Goal: Information Seeking & Learning: Learn about a topic

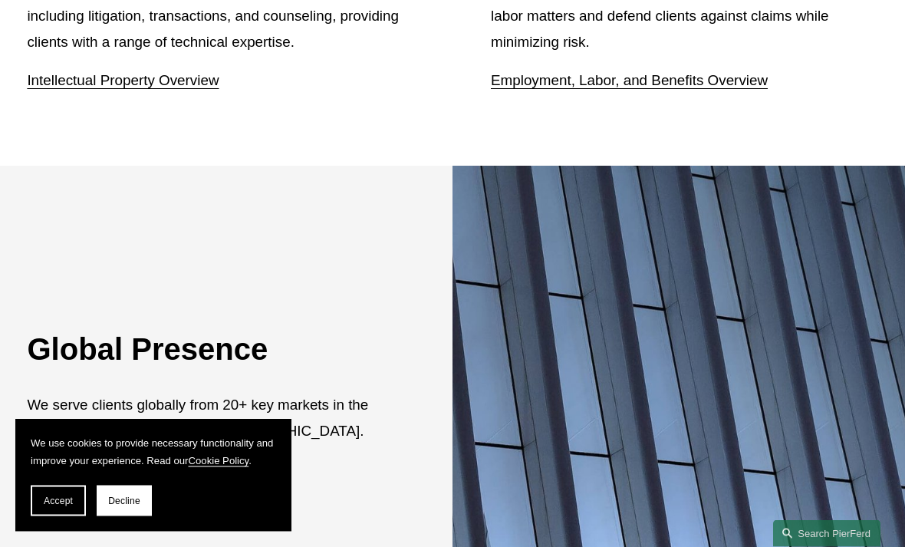
scroll to position [2361, 0]
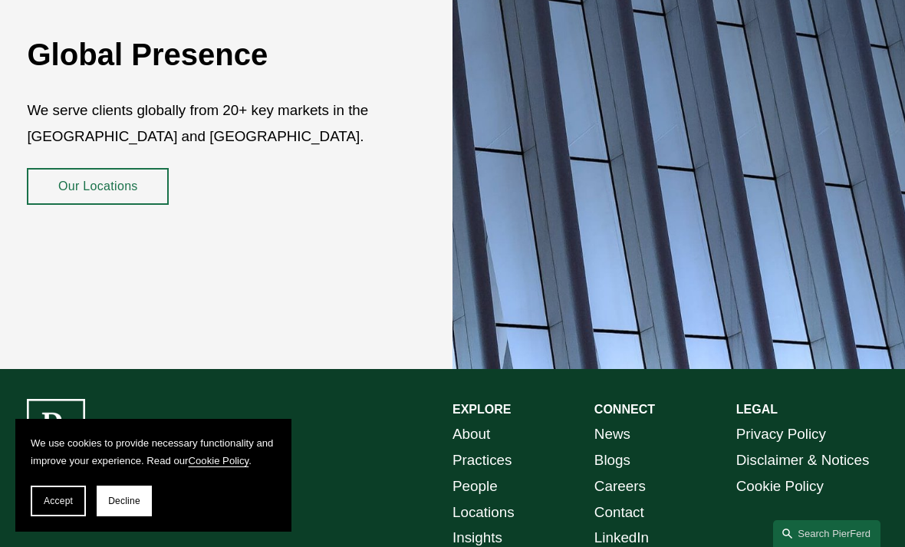
click at [71, 168] on link "Our Locations" at bounding box center [98, 186] width 142 height 37
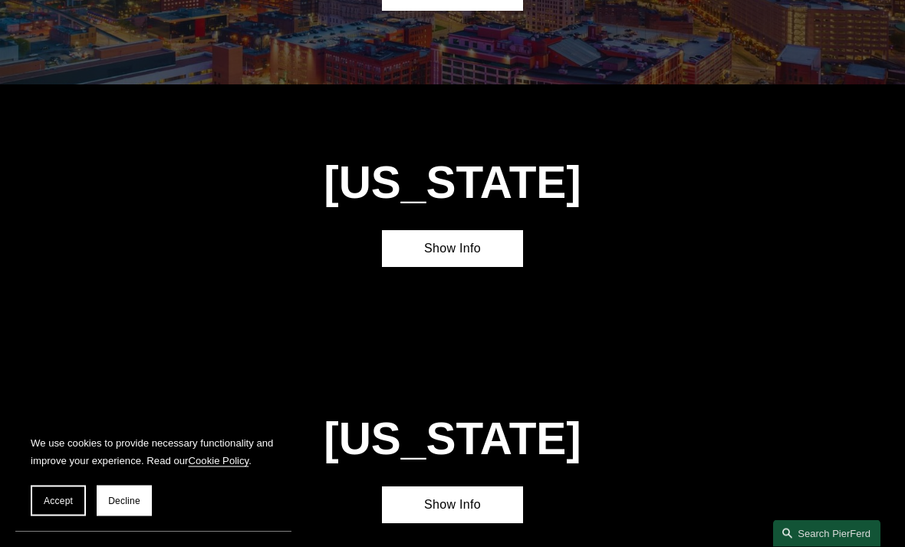
scroll to position [2890, 0]
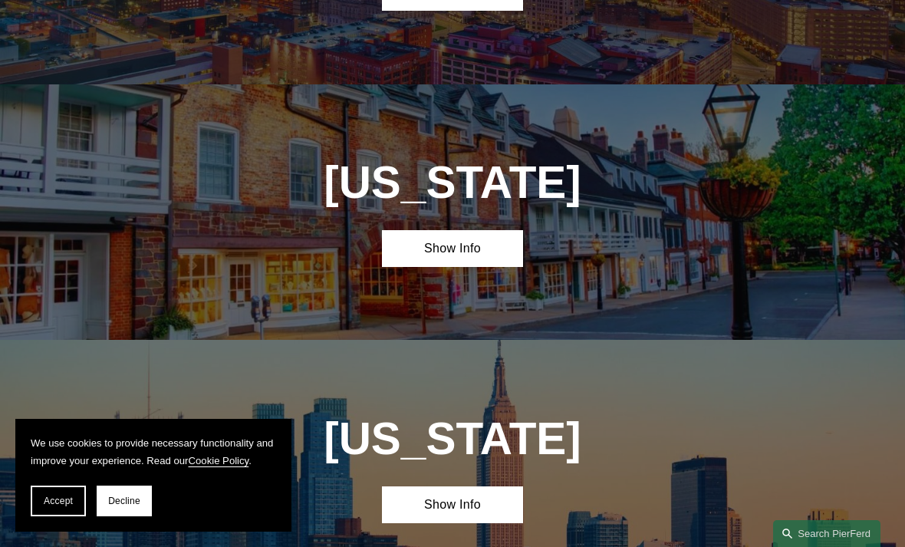
click at [498, 486] on link "Show Info" at bounding box center [453, 504] width 142 height 37
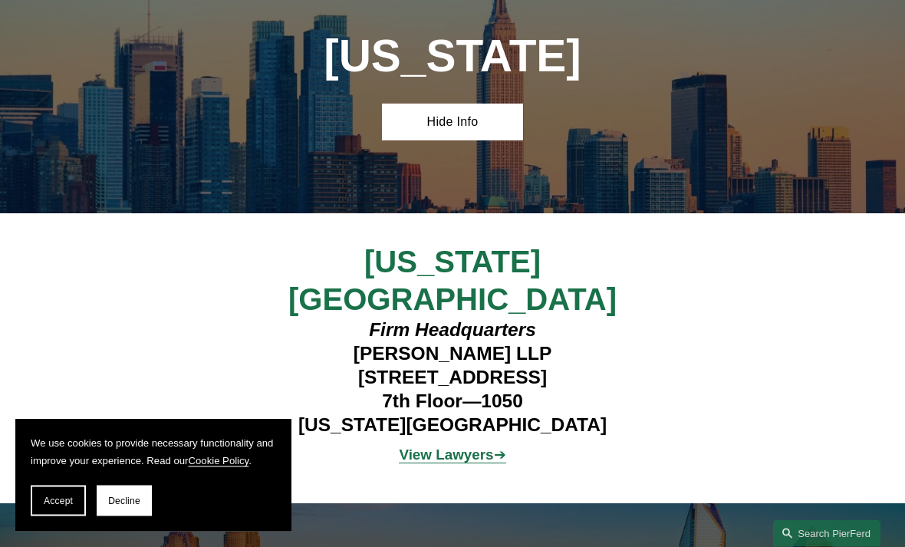
scroll to position [3272, 0]
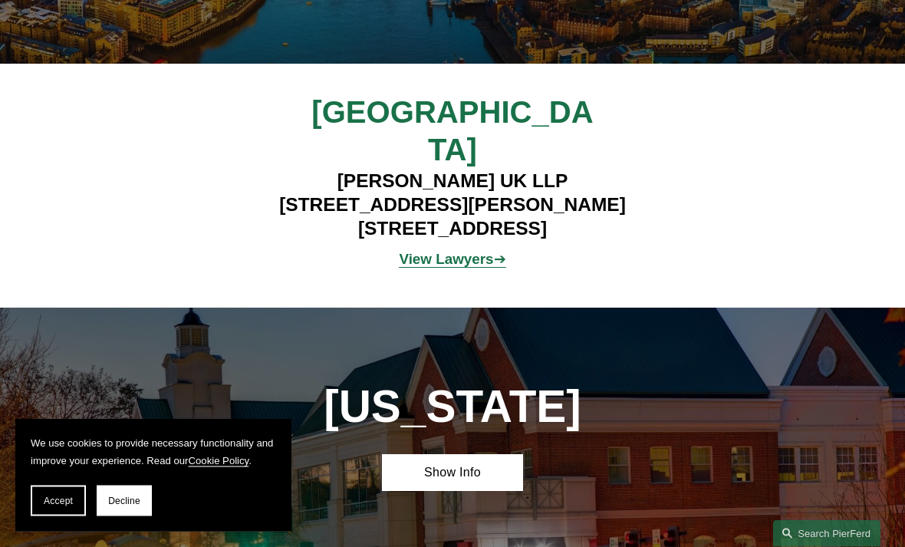
scroll to position [5603, 0]
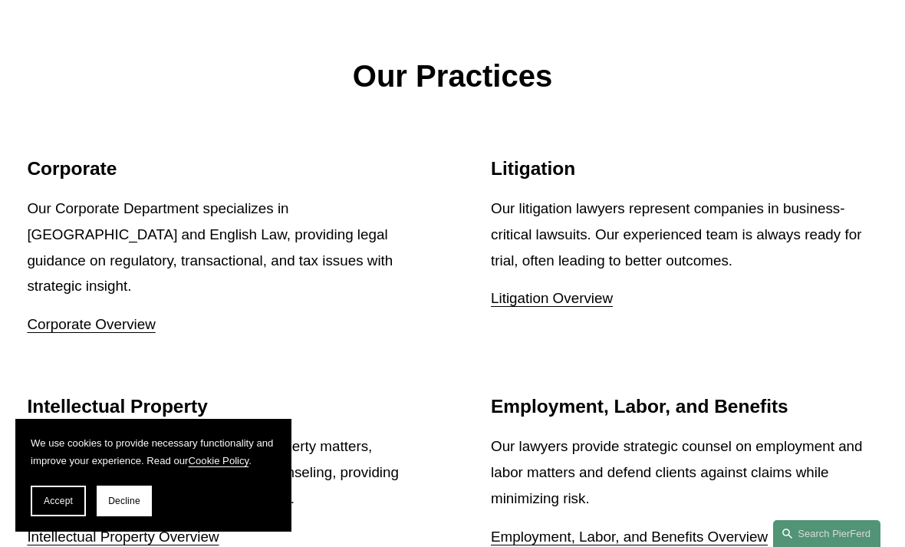
scroll to position [1666, 0]
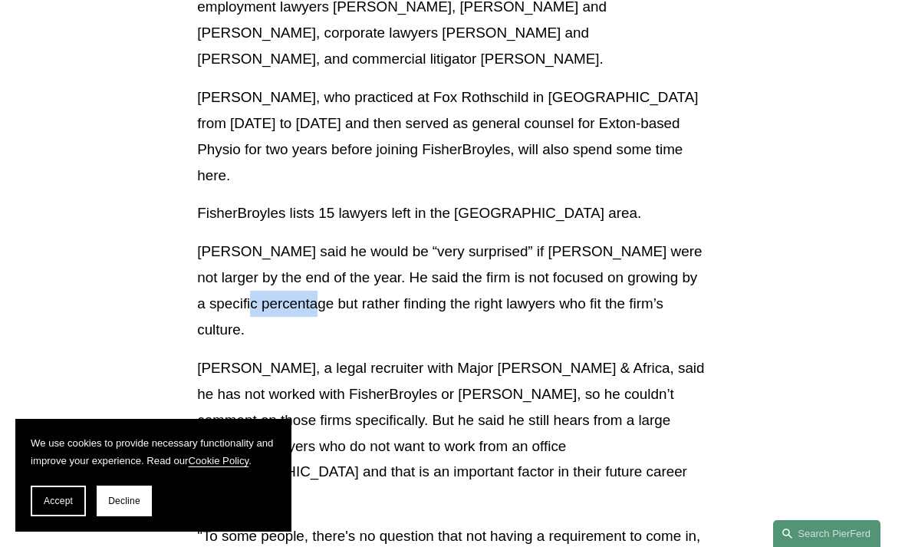
scroll to position [989, 0]
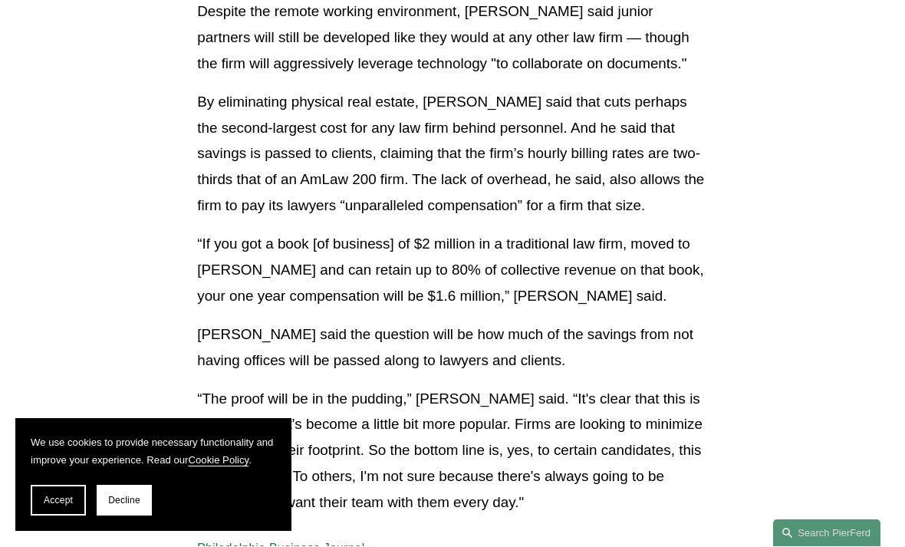
scroll to position [3372, 0]
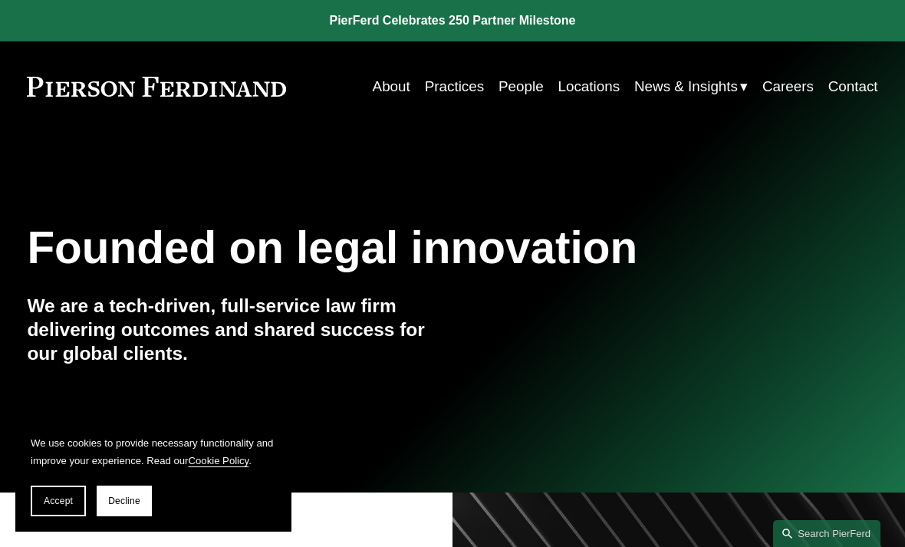
click at [532, 90] on link "People" at bounding box center [520, 86] width 45 height 29
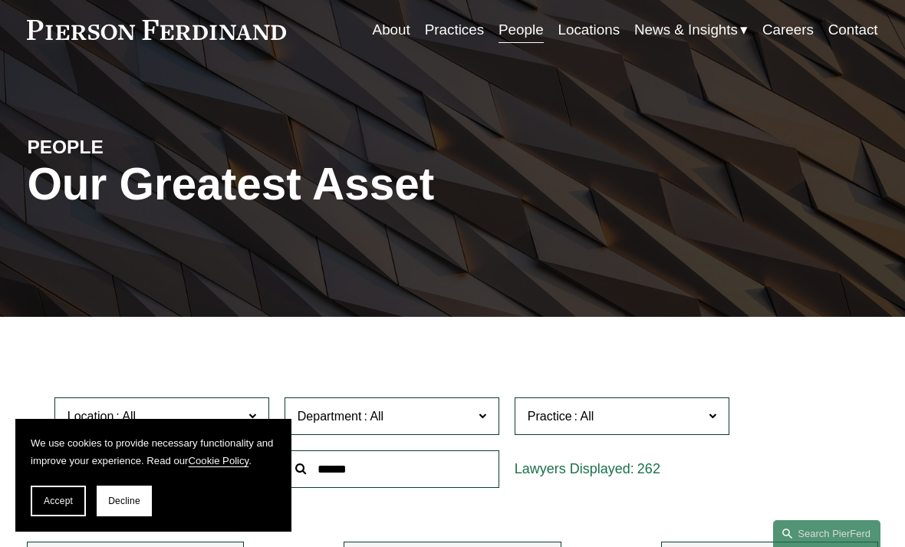
scroll to position [56, 0]
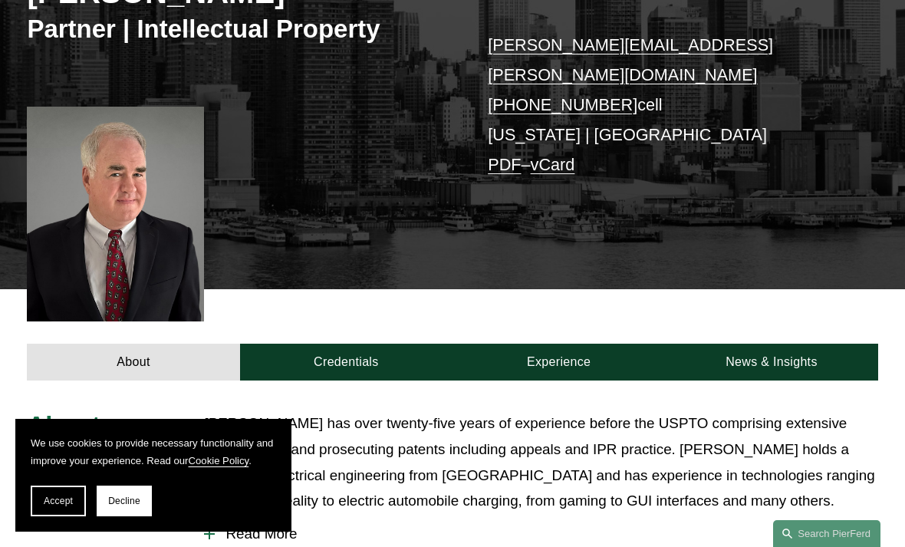
scroll to position [409, 0]
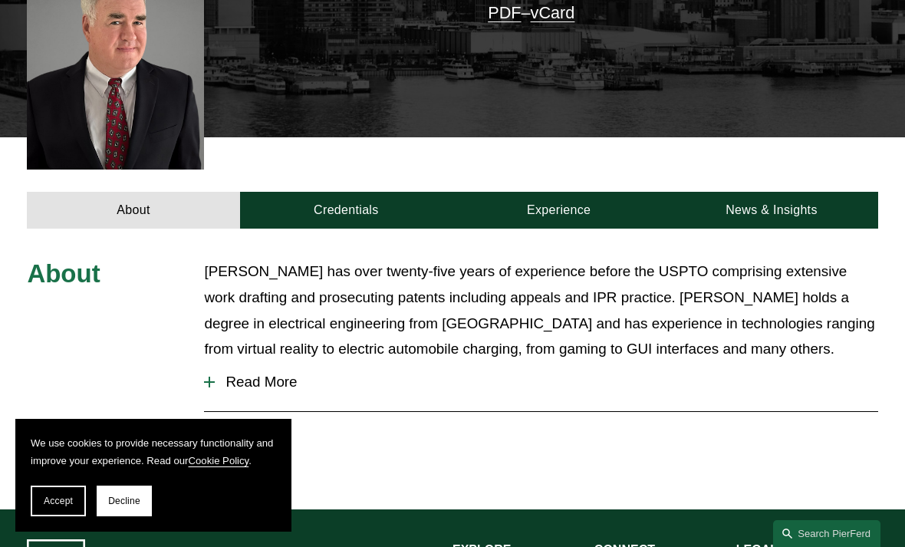
click at [326, 192] on link "Credentials" at bounding box center [346, 210] width 212 height 37
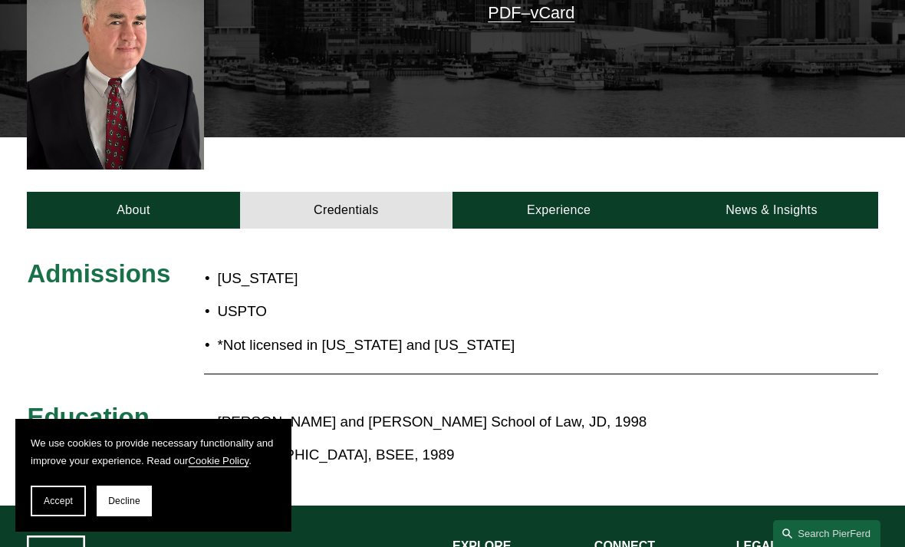
click at [74, 192] on link "About" at bounding box center [133, 210] width 212 height 37
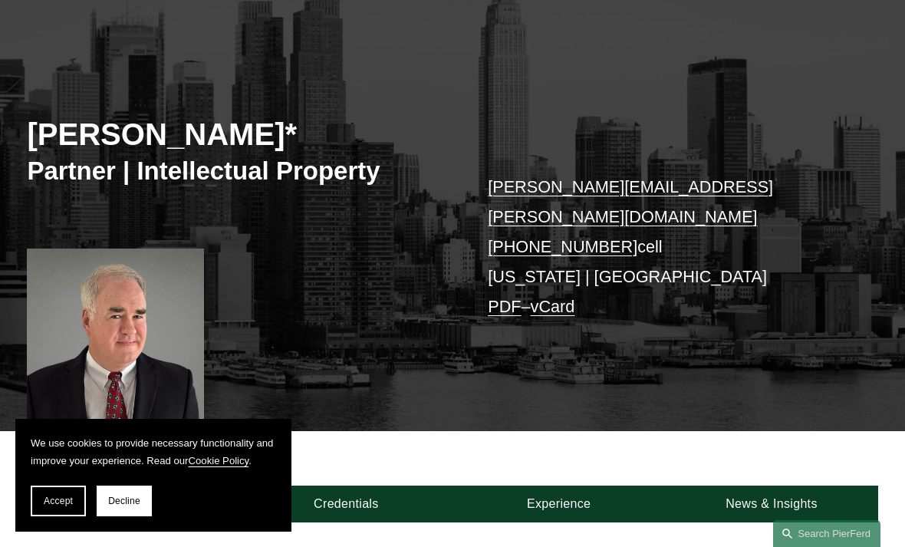
scroll to position [0, 0]
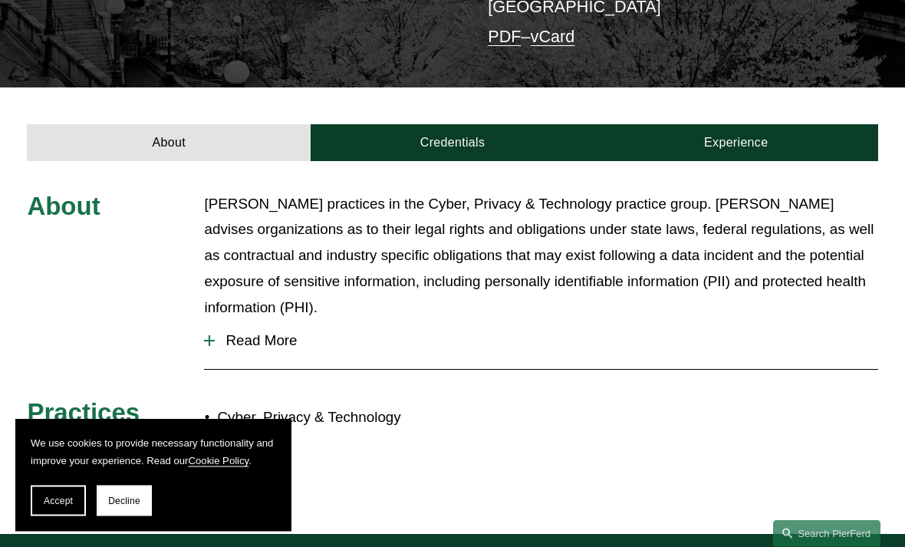
scroll to position [385, 0]
click at [220, 332] on span "Read More" at bounding box center [546, 340] width 663 height 17
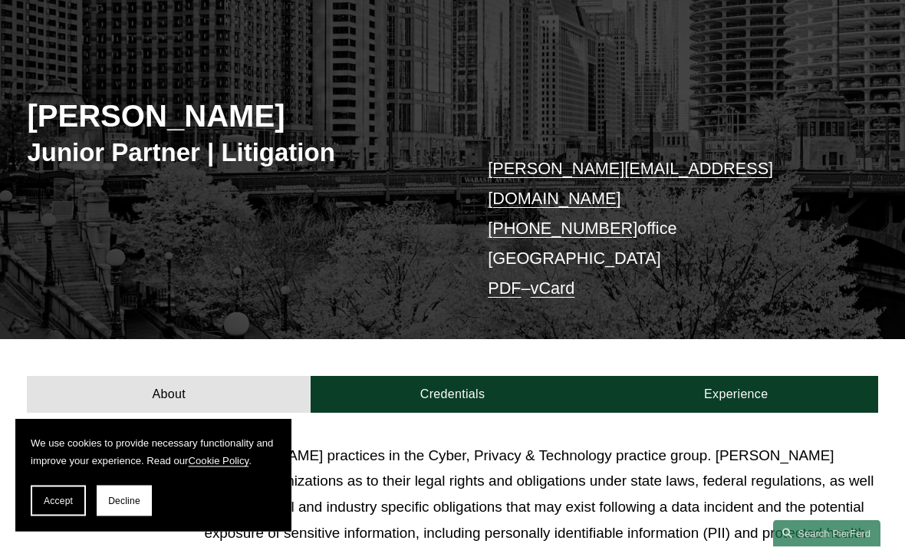
scroll to position [138, 0]
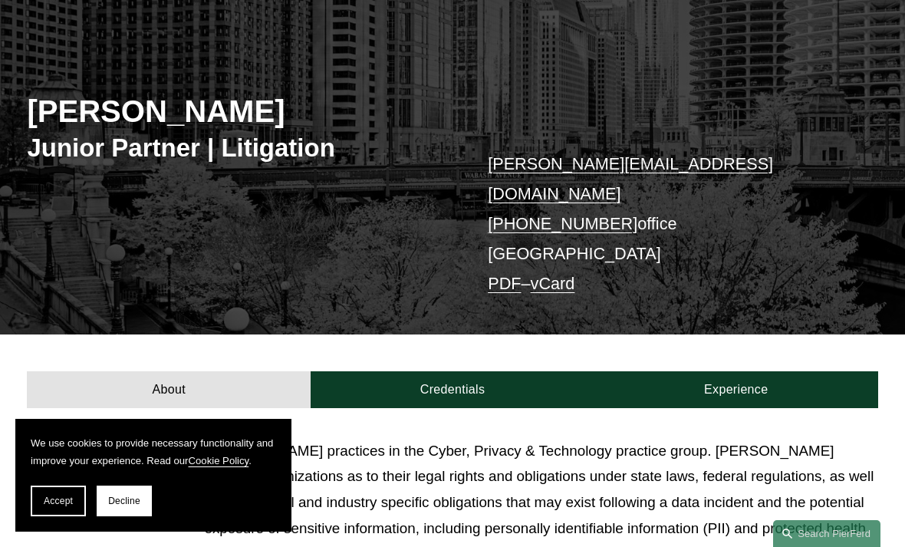
click at [594, 371] on link "Experience" at bounding box center [736, 389] width 284 height 37
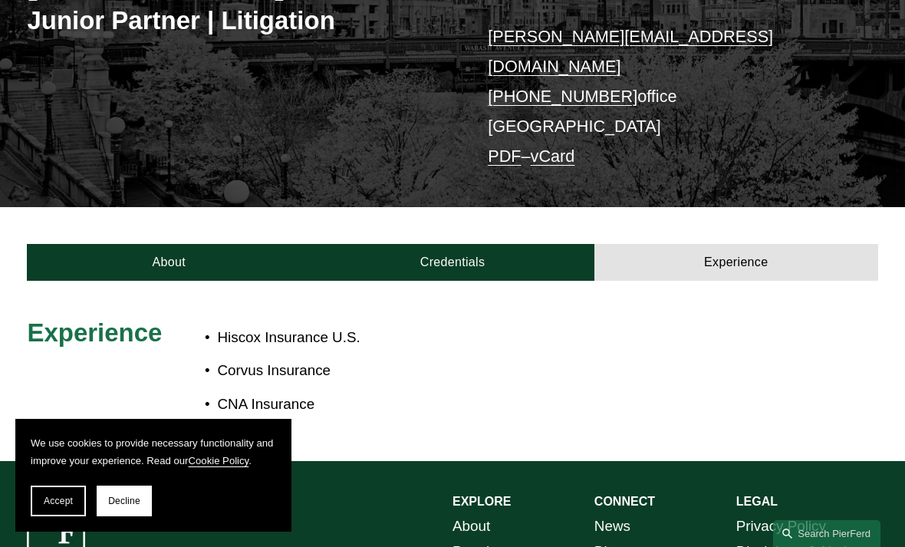
scroll to position [258, 0]
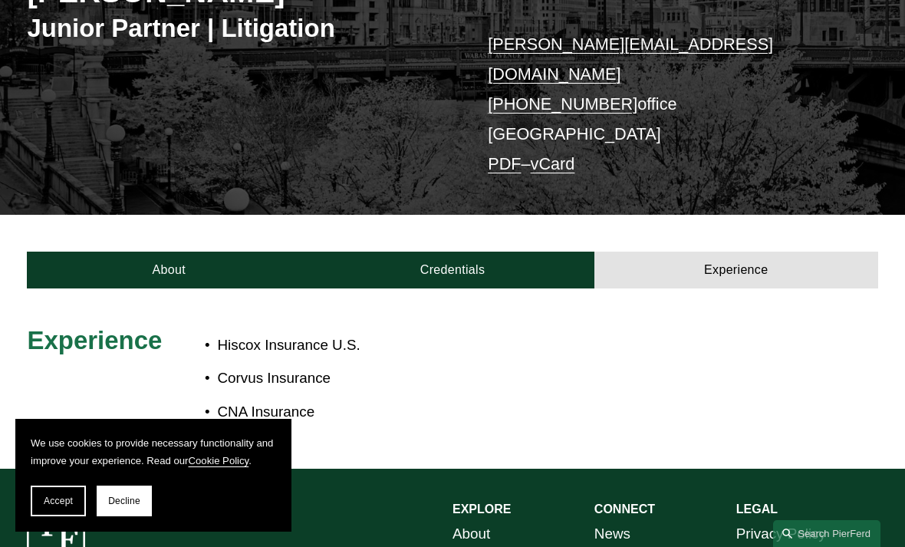
click at [731, 252] on link "Experience" at bounding box center [736, 270] width 284 height 37
click at [752, 252] on link "Experience" at bounding box center [736, 270] width 284 height 37
click at [555, 252] on link "Credentials" at bounding box center [453, 270] width 284 height 37
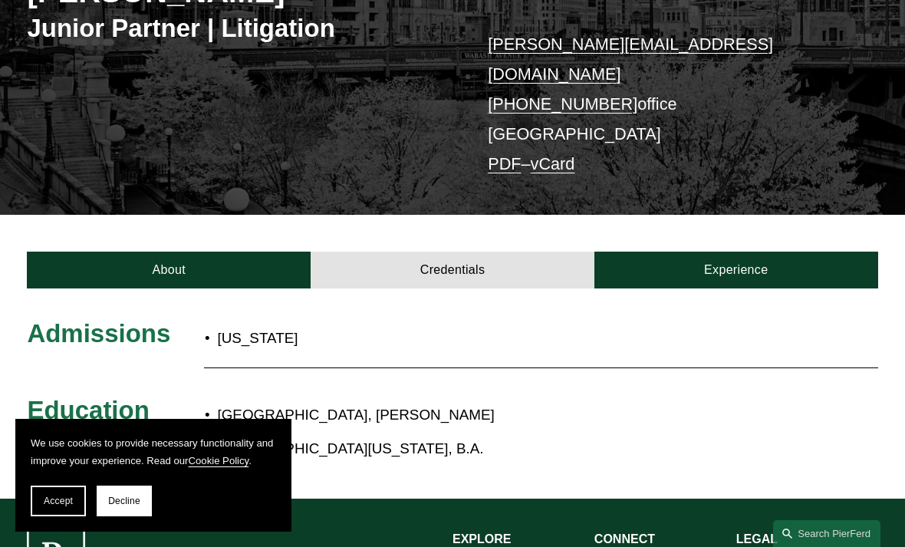
scroll to position [307, 0]
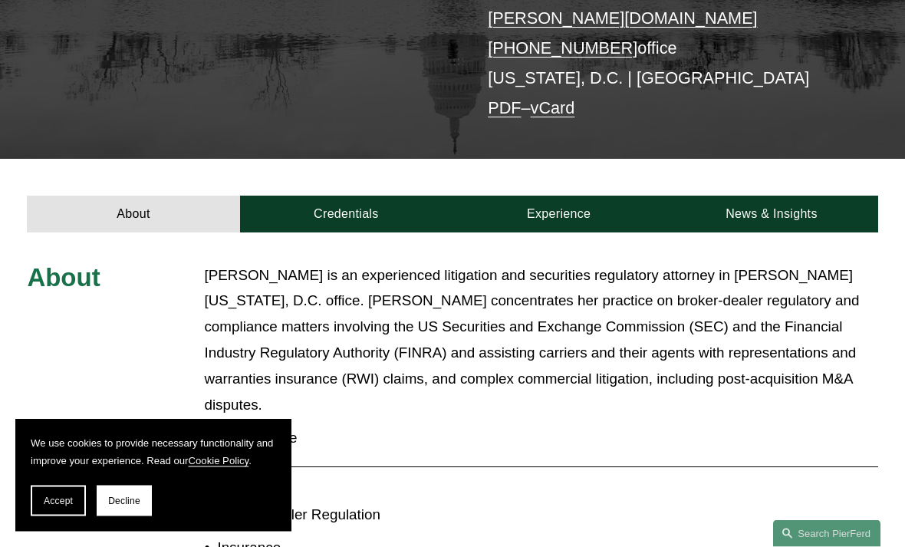
scroll to position [314, 0]
click at [300, 196] on link "Credentials" at bounding box center [346, 214] width 212 height 37
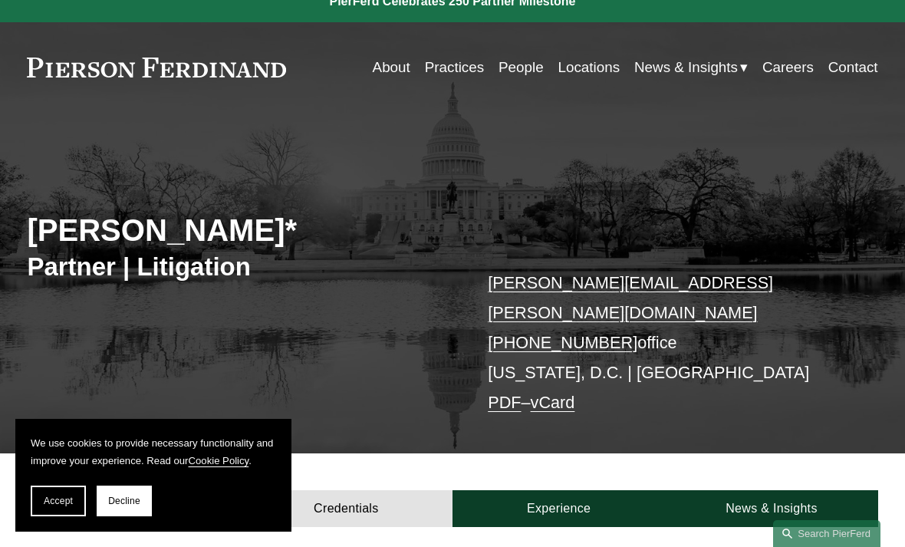
scroll to position [0, 0]
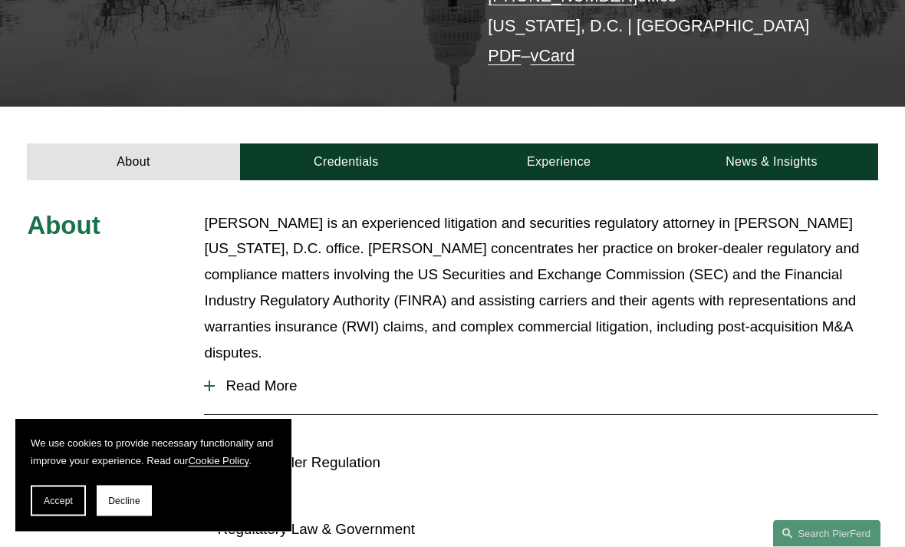
scroll to position [366, 0]
click at [630, 143] on link "Experience" at bounding box center [558, 161] width 212 height 37
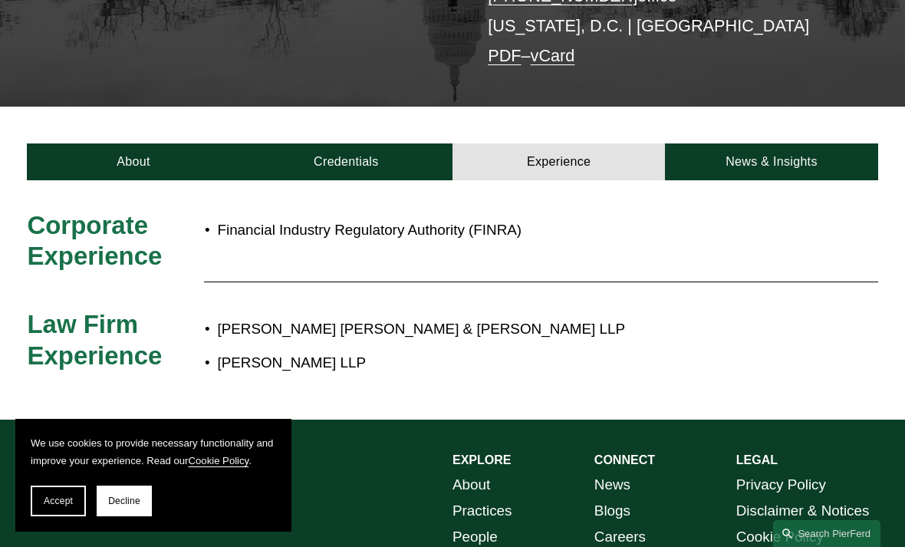
click at [400, 143] on link "Credentials" at bounding box center [346, 161] width 212 height 37
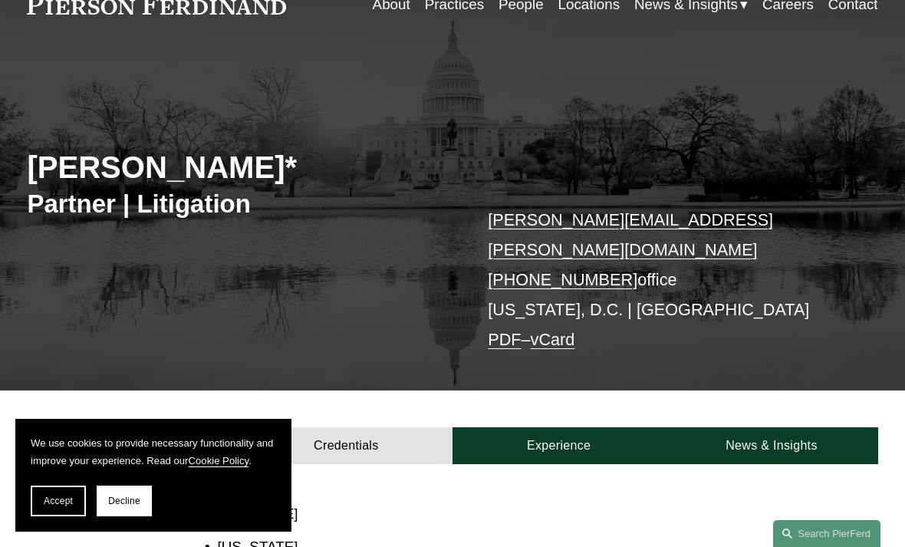
scroll to position [0, 0]
